Goal: Information Seeking & Learning: Learn about a topic

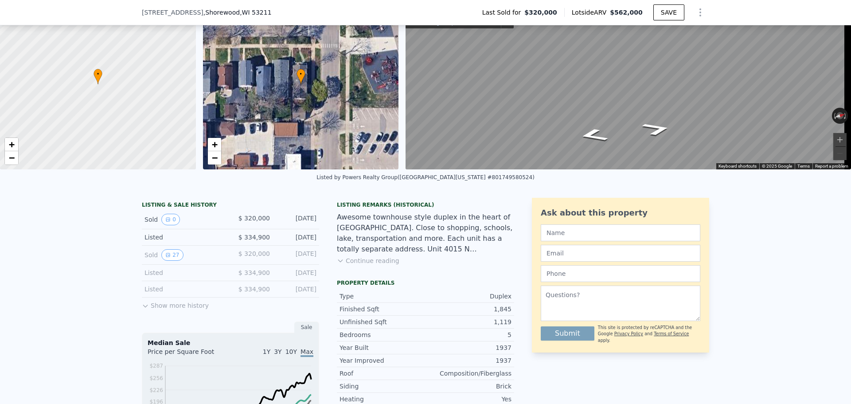
scroll to position [86, 0]
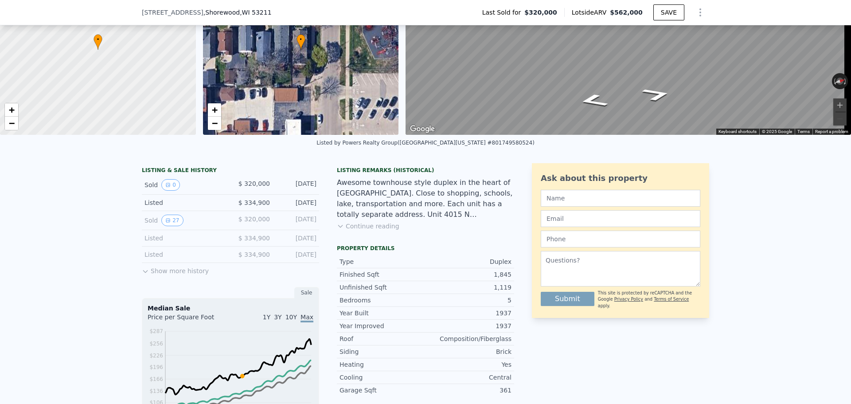
click at [142, 275] on icon at bounding box center [145, 271] width 7 height 7
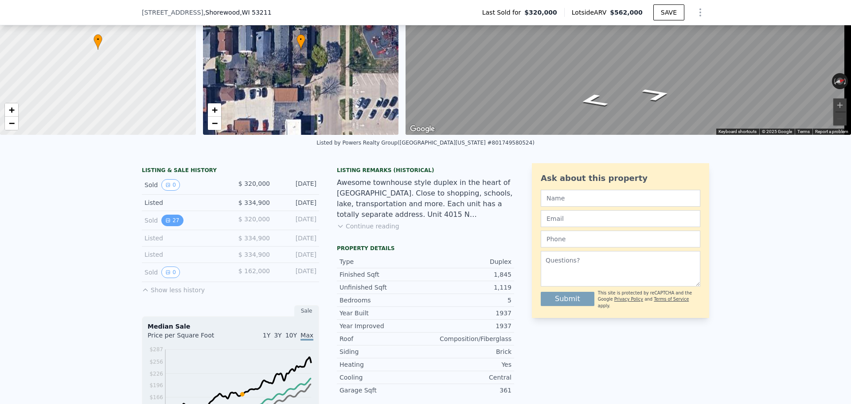
click at [167, 226] on button "27" at bounding box center [172, 220] width 22 height 12
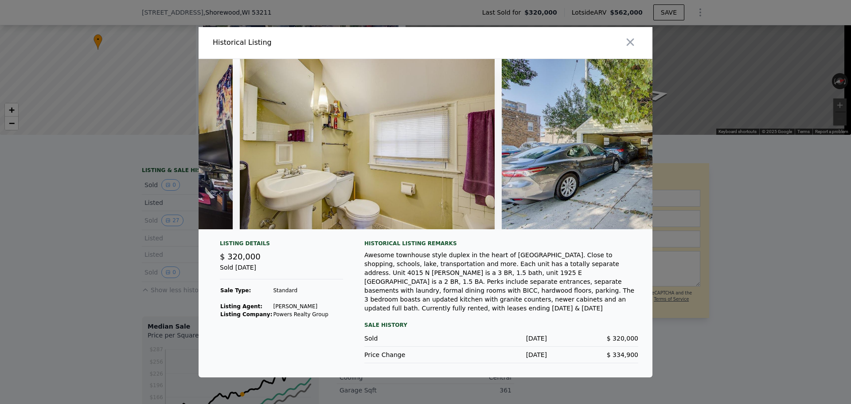
scroll to position [0, 6630]
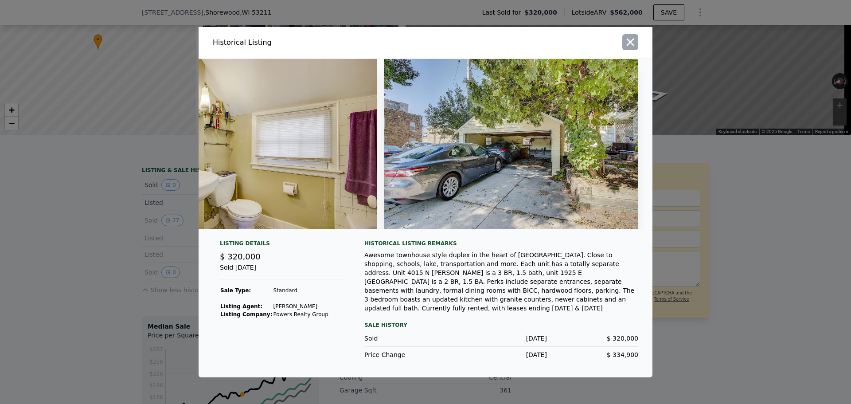
click at [627, 45] on icon "button" at bounding box center [631, 42] width 8 height 8
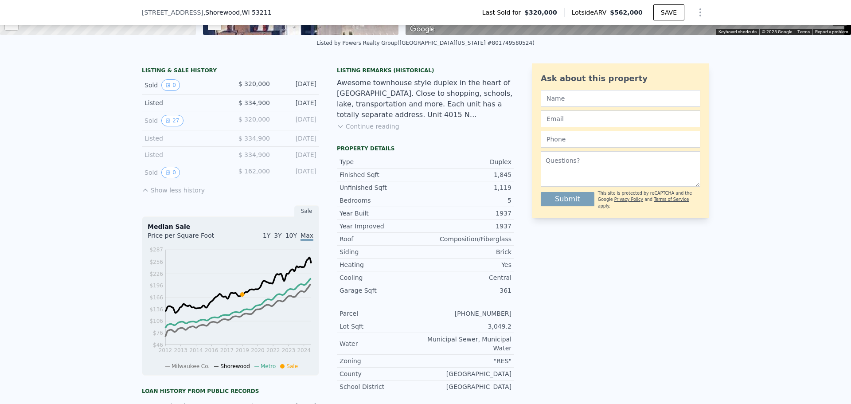
scroll to position [41, 0]
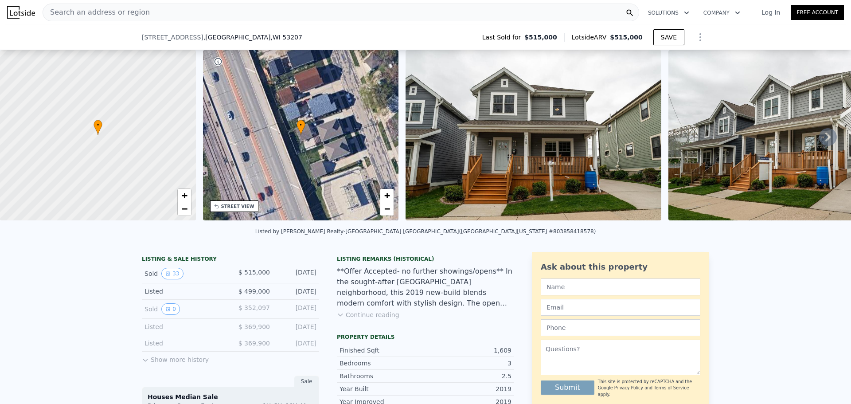
scroll to position [86, 0]
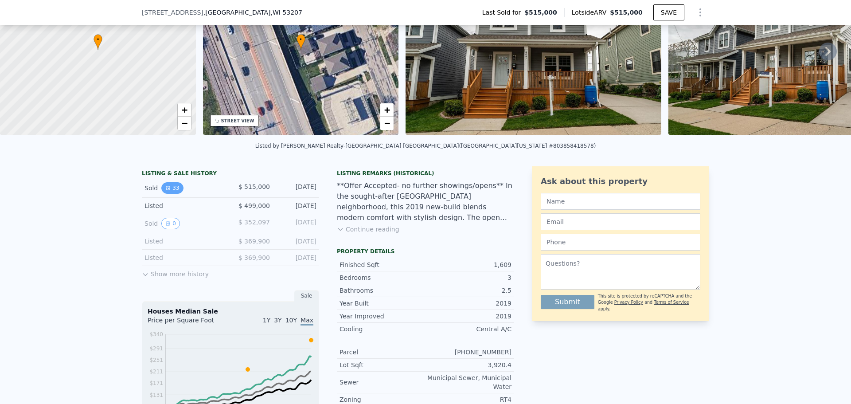
click at [168, 194] on button "33" at bounding box center [172, 188] width 22 height 12
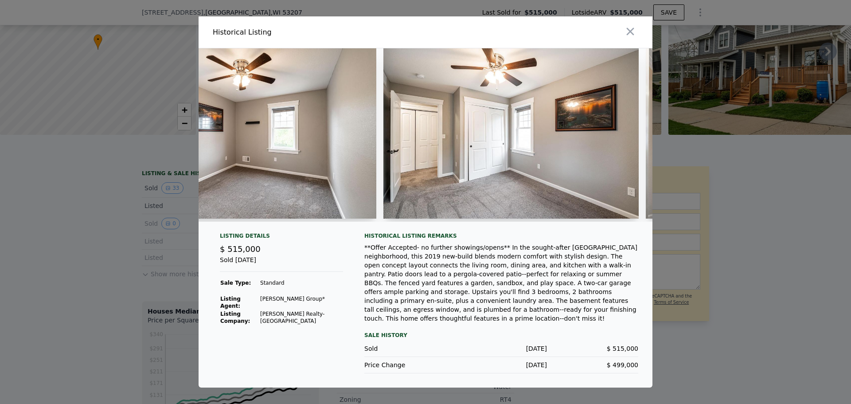
scroll to position [0, 6188]
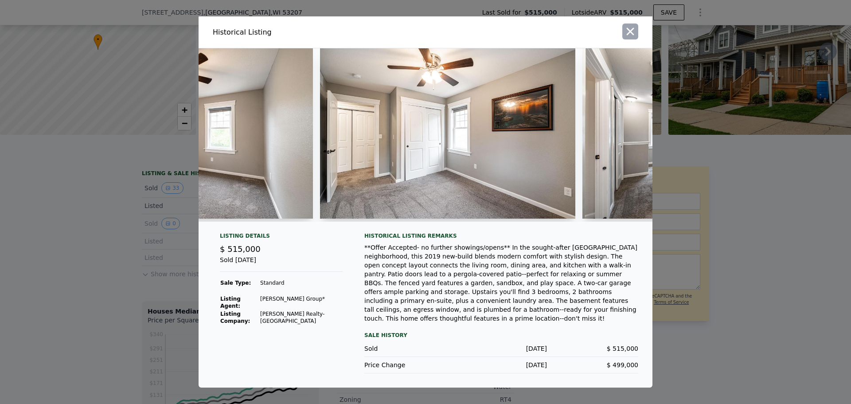
click at [629, 37] on icon "button" at bounding box center [630, 31] width 12 height 12
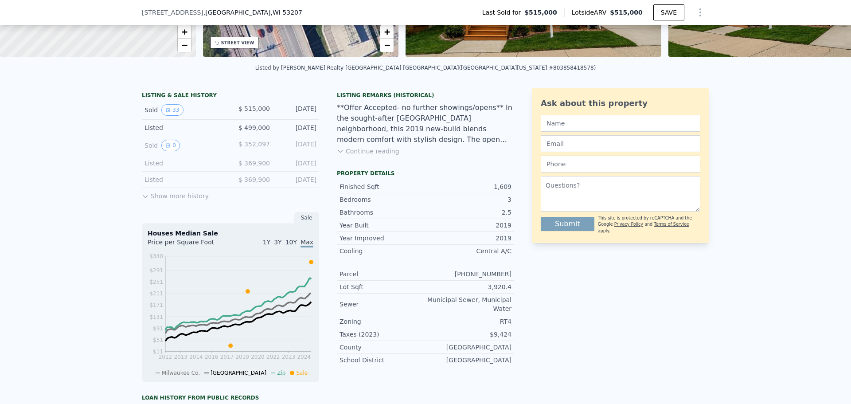
scroll to position [174, 0]
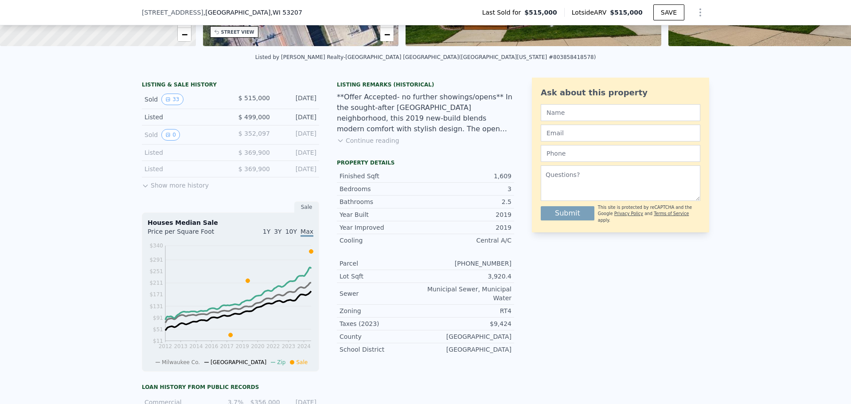
click at [143, 187] on icon at bounding box center [145, 186] width 4 height 2
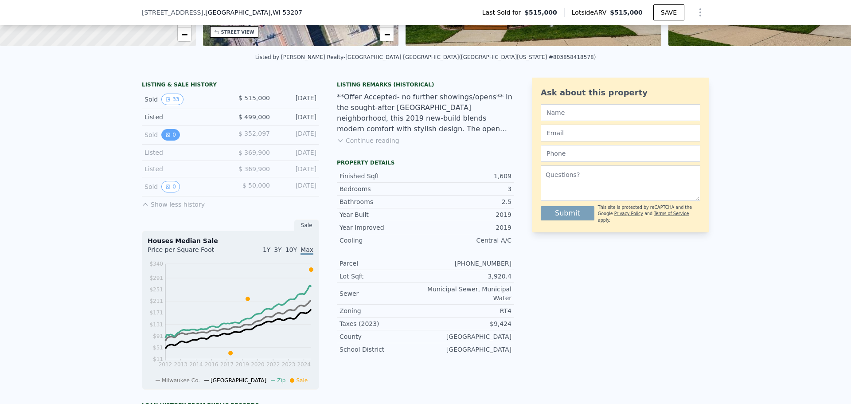
click at [167, 140] on button "0" at bounding box center [170, 135] width 19 height 12
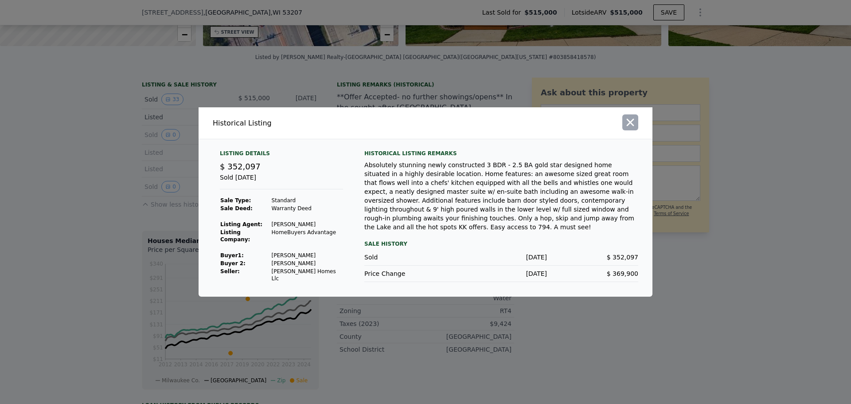
click at [636, 126] on button "button" at bounding box center [630, 122] width 16 height 16
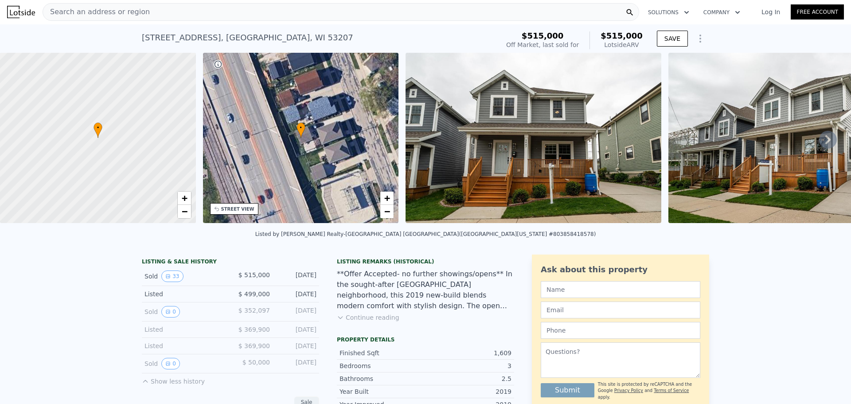
scroll to position [0, 0]
click at [116, 20] on div "Search an address or region" at bounding box center [96, 12] width 107 height 17
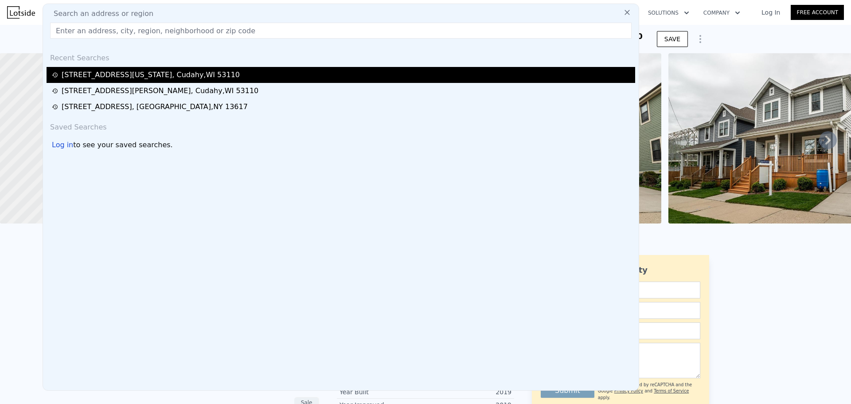
click at [114, 74] on div "[STREET_ADDRESS][US_STATE]" at bounding box center [151, 75] width 178 height 11
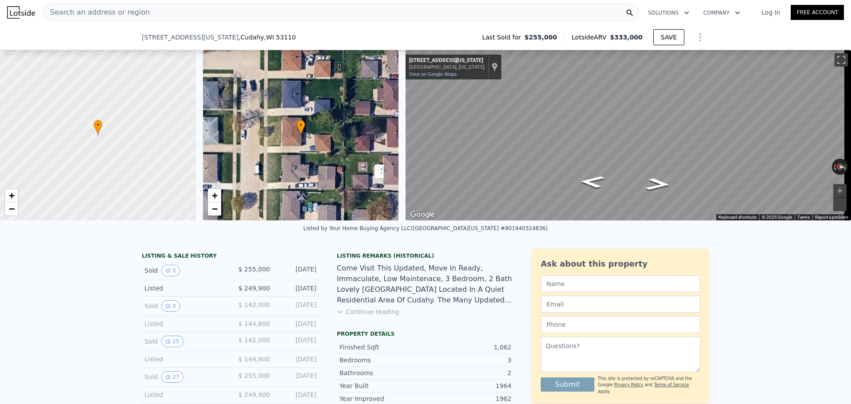
scroll to position [86, 0]
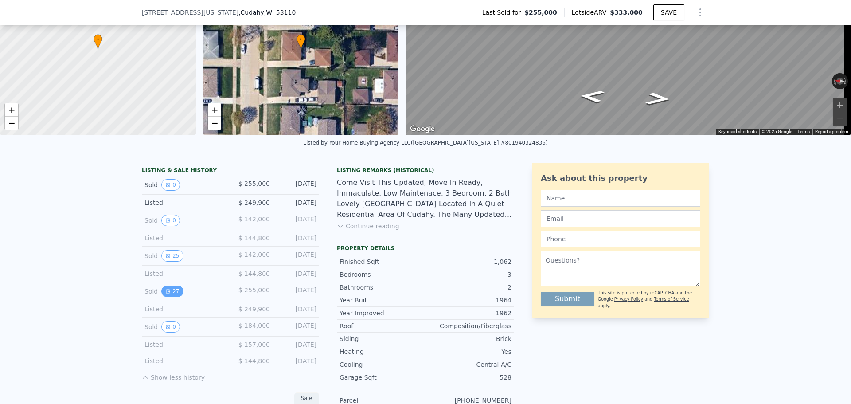
click at [177, 297] on button "27" at bounding box center [172, 291] width 22 height 12
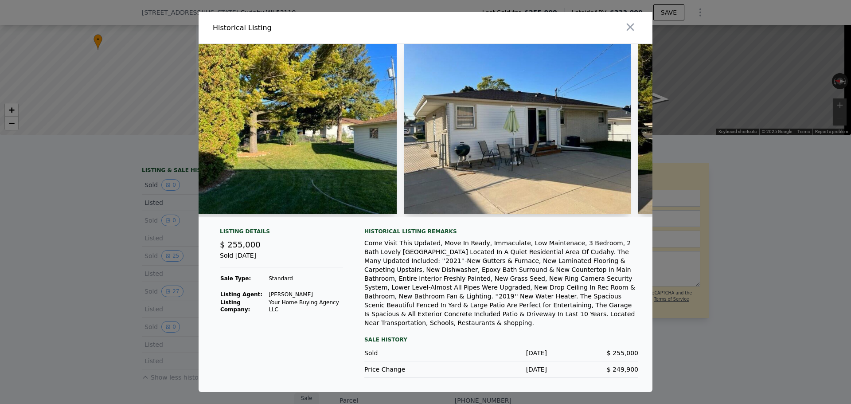
scroll to position [0, 4911]
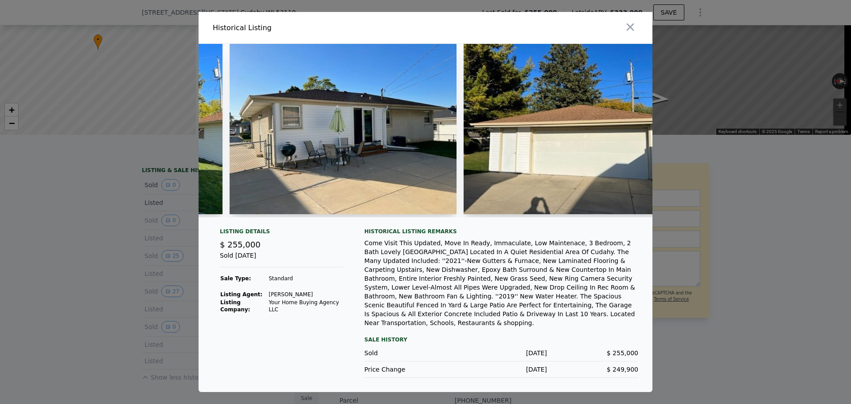
click at [772, 220] on div at bounding box center [425, 202] width 851 height 404
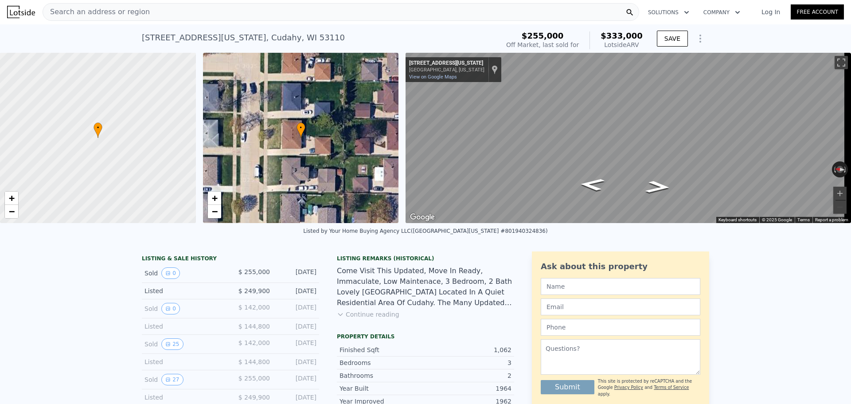
scroll to position [0, 0]
click at [113, 16] on span "Search an address or region" at bounding box center [96, 12] width 107 height 11
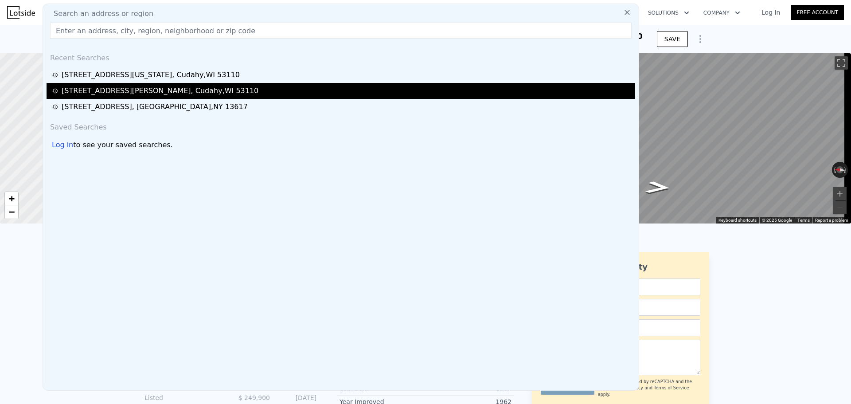
click at [108, 91] on div "[STREET_ADDRESS][PERSON_NAME]" at bounding box center [160, 91] width 197 height 11
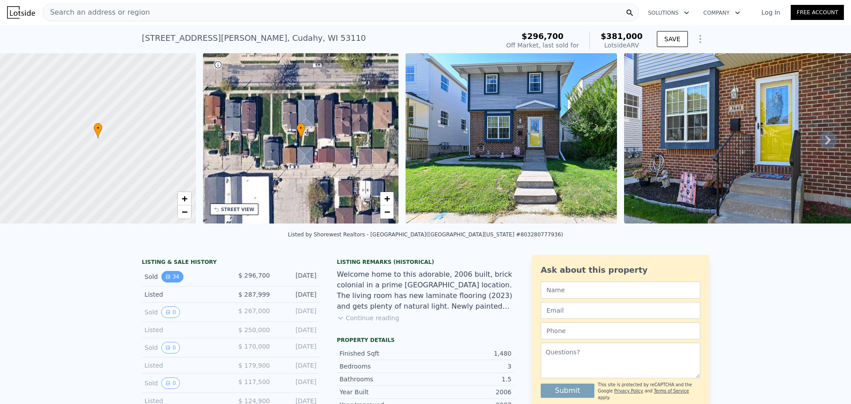
click at [166, 279] on icon "View historical data" at bounding box center [167, 276] width 5 height 5
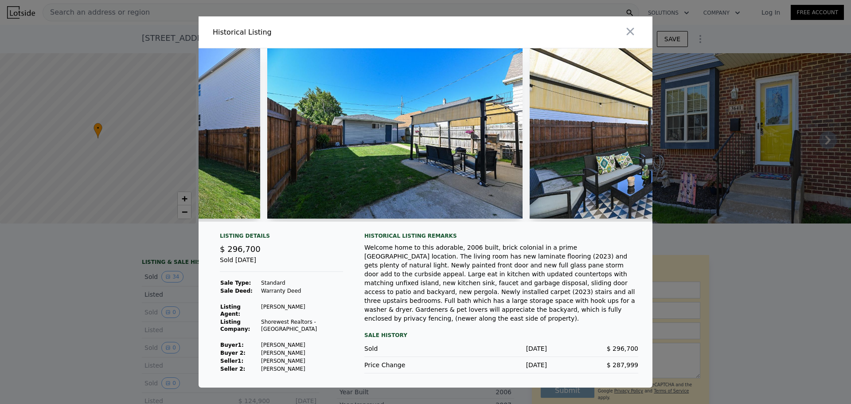
scroll to position [0, 8132]
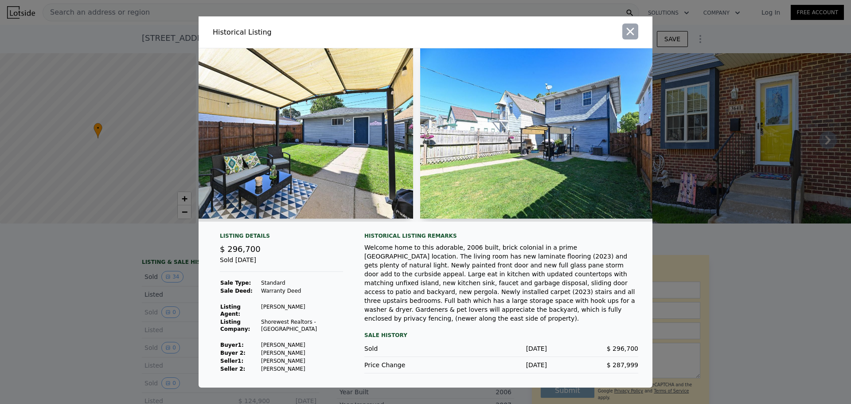
click at [629, 28] on icon "button" at bounding box center [630, 31] width 12 height 12
